Goal: Navigation & Orientation: Find specific page/section

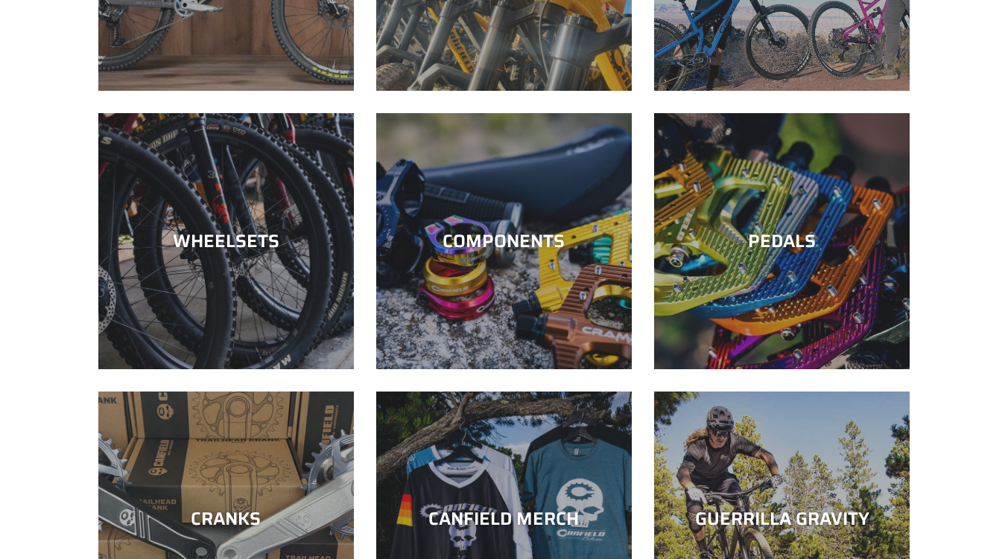
scroll to position [819, 0]
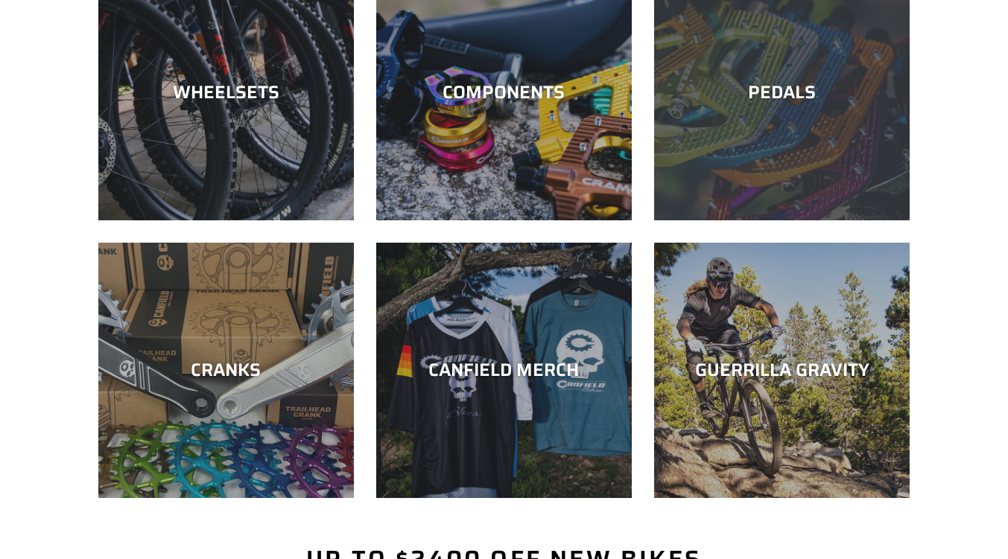
click at [799, 82] on div "PEDALS" at bounding box center [782, 93] width 256 height 22
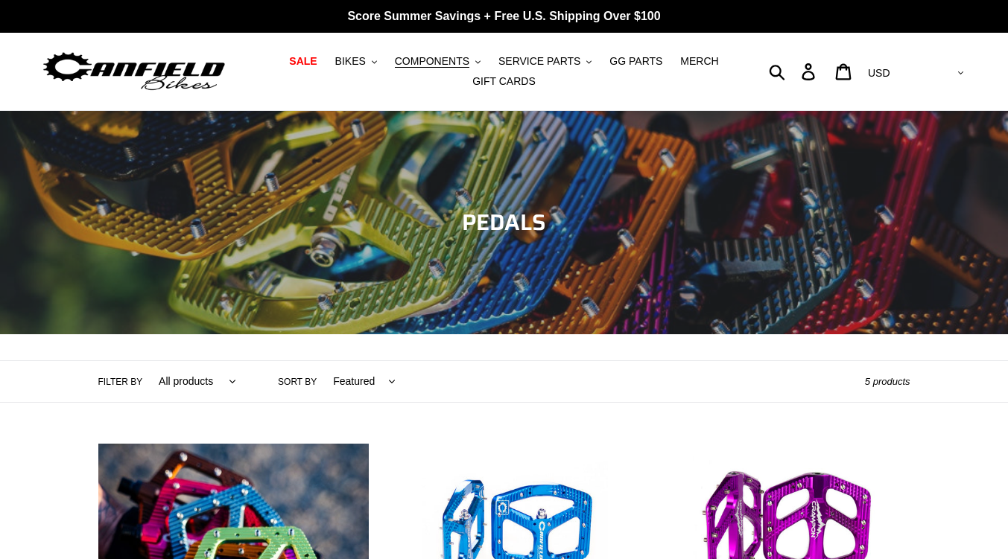
click at [200, 32] on p "Score Summer Savings + Free U.S. Shipping Over $100" at bounding box center [504, 16] width 1008 height 33
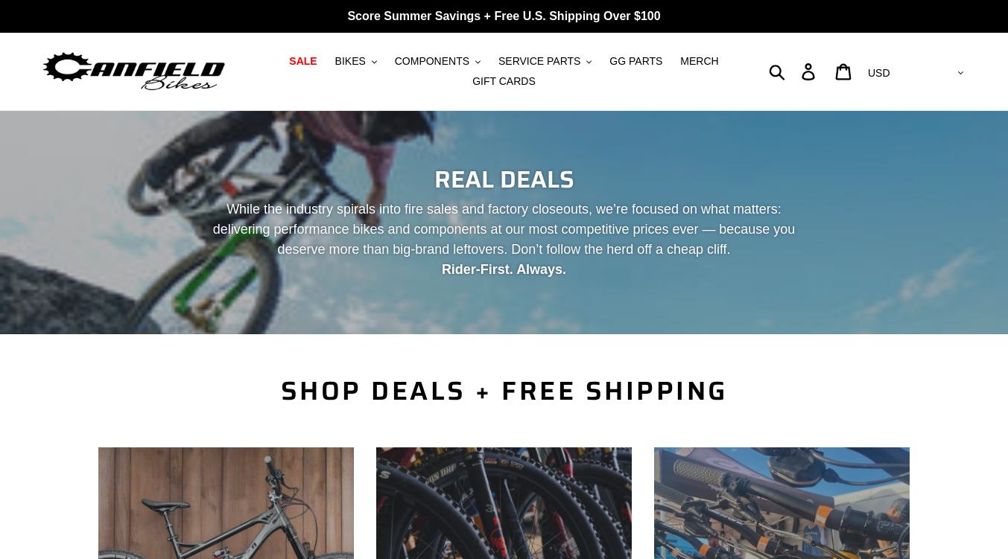
click at [51, 34] on div at bounding box center [157, 71] width 232 height 77
